Goal: Transaction & Acquisition: Subscribe to service/newsletter

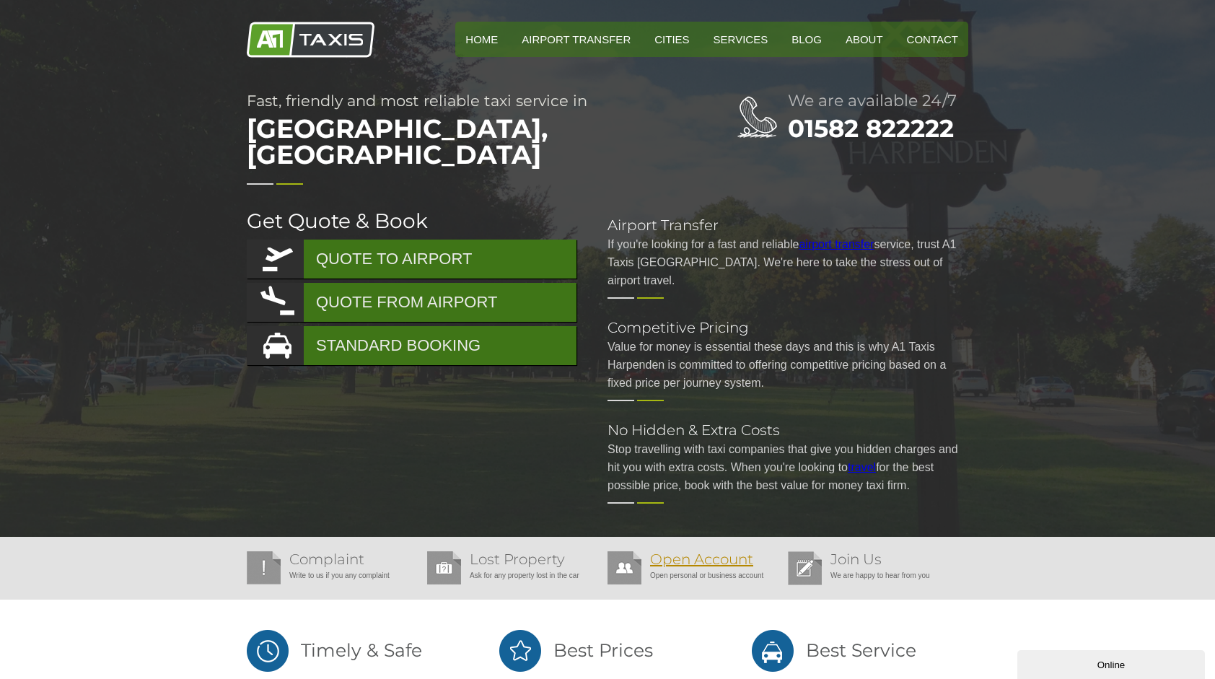
click at [691, 551] on link "Open Account" at bounding box center [701, 559] width 103 height 17
